Goal: Transaction & Acquisition: Purchase product/service

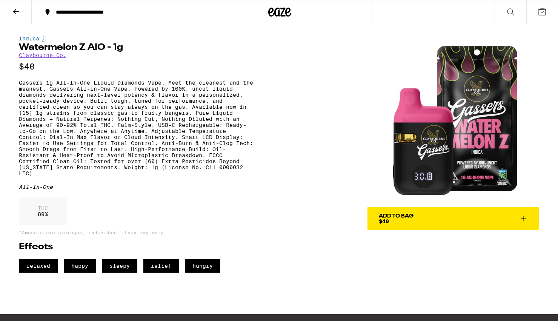
click at [95, 142] on p "Gassers 1g All-In-One Liquid Diamonds Vape. Meet the cleanest and the meanest, …" at bounding box center [136, 128] width 234 height 97
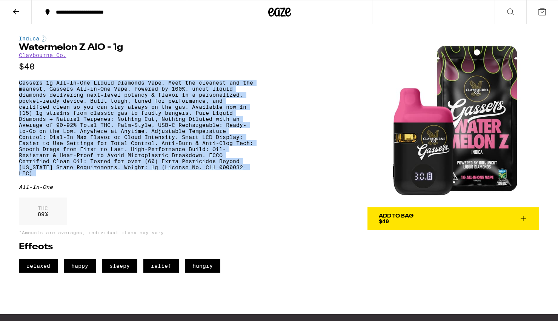
click at [95, 142] on p "Gassers 1g All-In-One Liquid Diamonds Vape. Meet the cleanest and the meanest, …" at bounding box center [136, 128] width 234 height 97
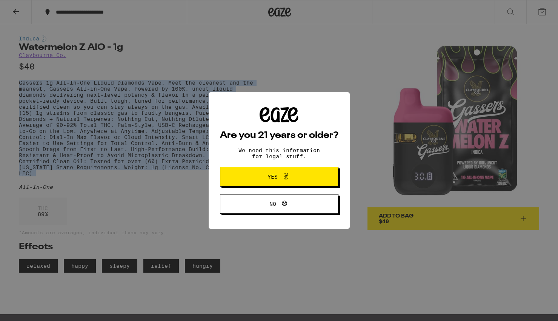
copy p "Gassers 1g All-In-One Liquid Diamonds Vape. Meet the cleanest and the meanest, …"
click at [282, 211] on button "No" at bounding box center [279, 204] width 118 height 20
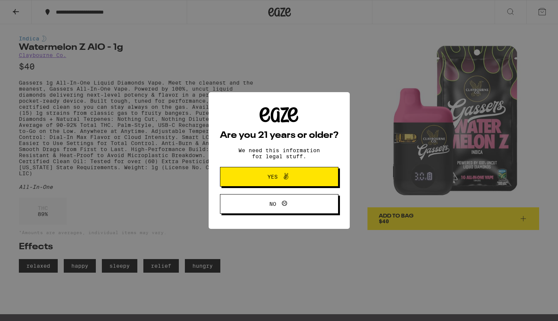
click at [268, 179] on span "Yes" at bounding box center [272, 176] width 10 height 5
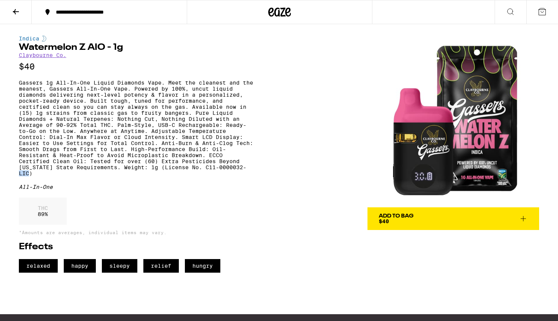
click at [268, 180] on div "Indica Watermelon Z AIO - 1g Claybourne Co. $40 All-In-One THC 89 % *Amounts ar…" at bounding box center [279, 148] width 543 height 248
